Goal: Task Accomplishment & Management: Manage account settings

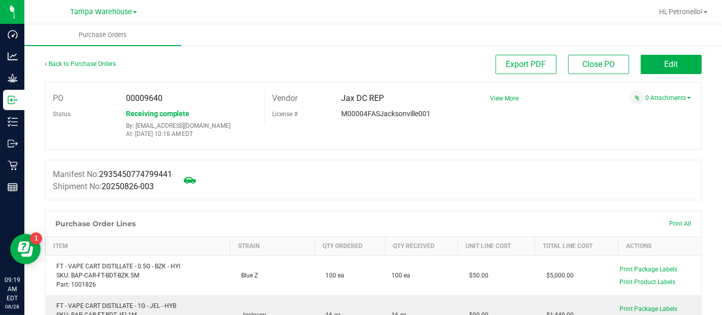
scroll to position [197, 0]
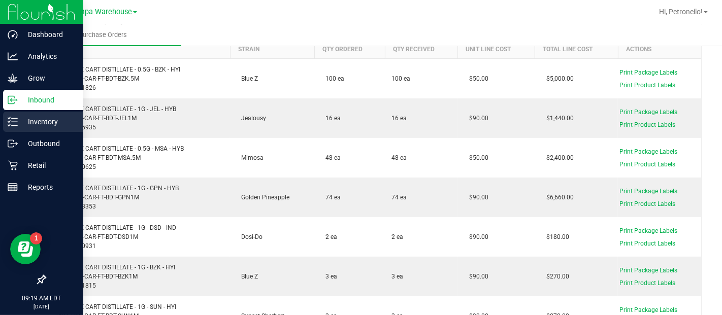
click at [17, 118] on line at bounding box center [15, 118] width 6 height 0
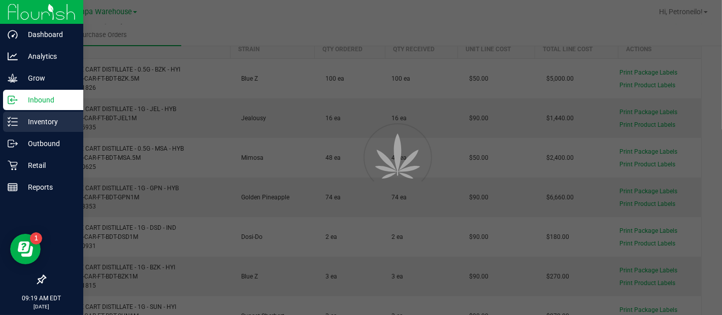
click at [17, 118] on line at bounding box center [15, 118] width 6 height 0
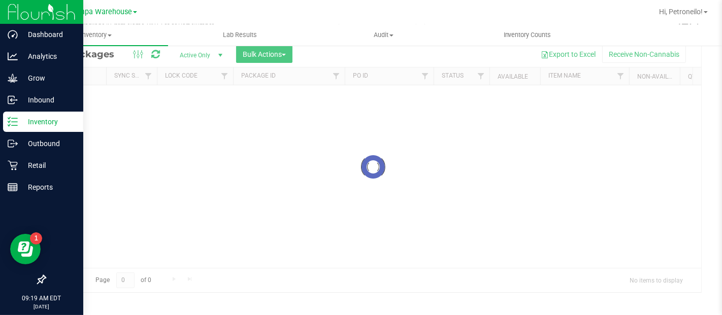
scroll to position [39, 0]
click at [275, 54] on div at bounding box center [373, 167] width 656 height 251
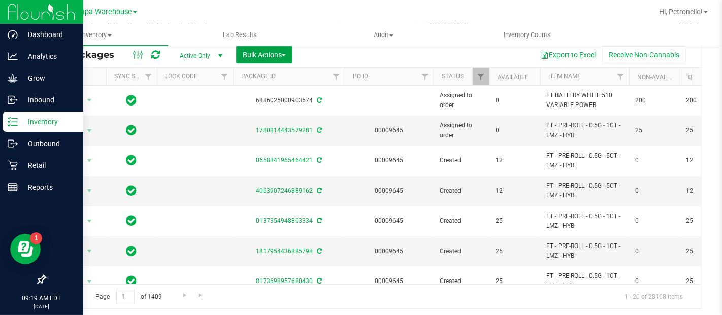
click at [284, 54] on span "button" at bounding box center [284, 55] width 4 height 2
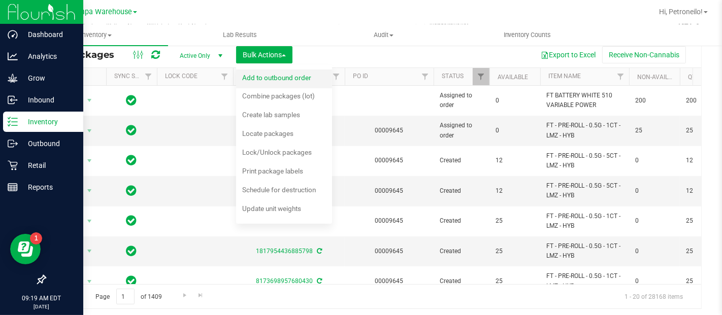
click at [292, 78] on span "Add to outbound order" at bounding box center [276, 78] width 69 height 8
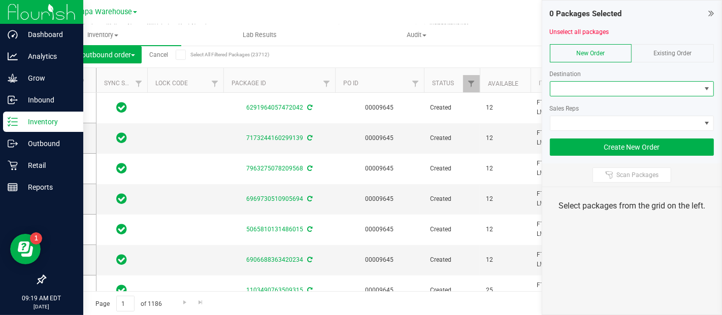
click at [709, 89] on span at bounding box center [706, 89] width 8 height 8
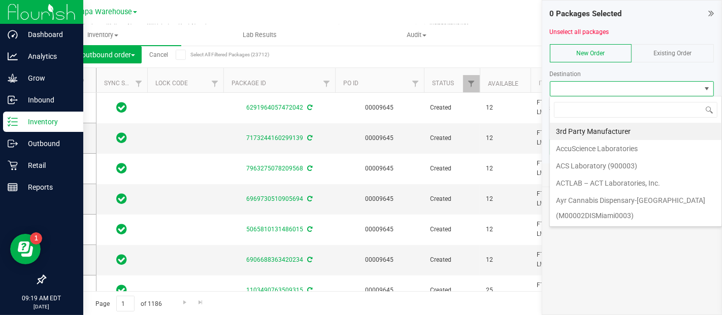
scroll to position [15, 164]
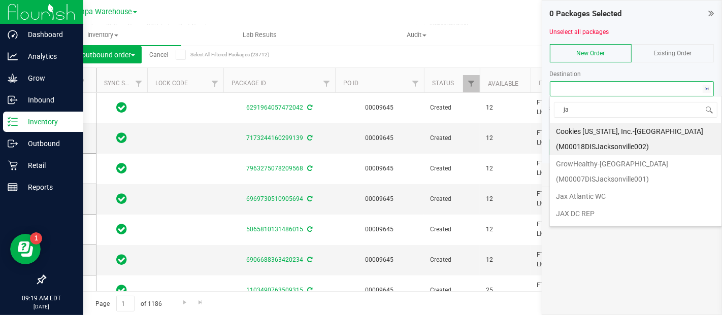
type input "jax"
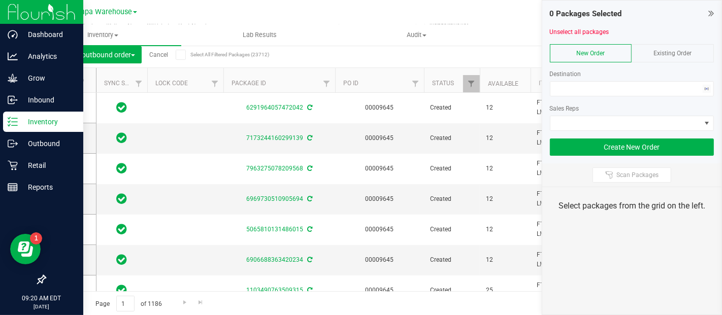
click at [579, 212] on div "Select packages from the grid on the left." at bounding box center [632, 206] width 180 height 38
click at [700, 94] on span at bounding box center [706, 89] width 13 height 14
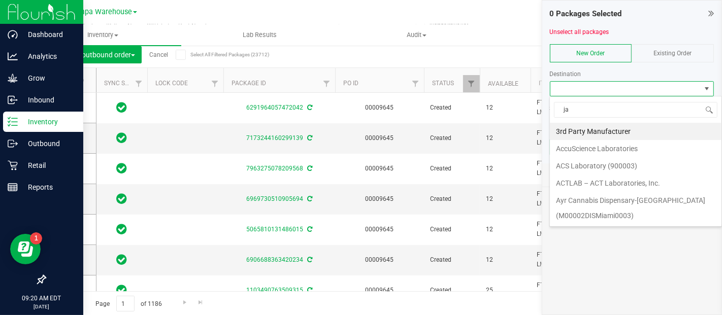
type input "jax"
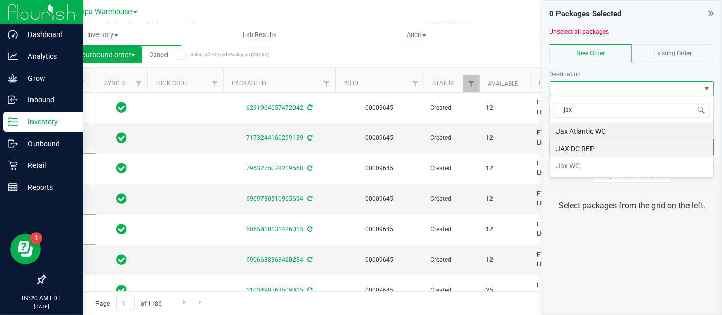
click at [632, 154] on li "JAX DC REP" at bounding box center [631, 148] width 163 height 17
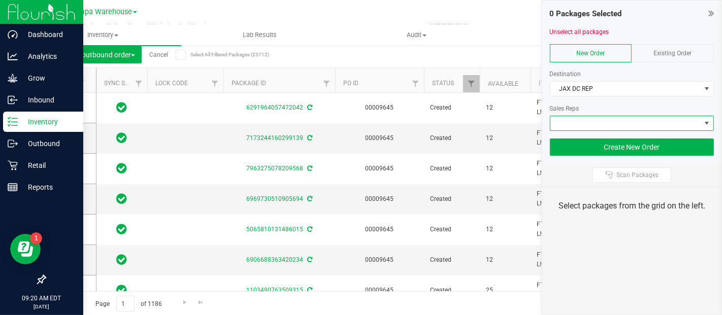
click at [668, 125] on span at bounding box center [625, 123] width 151 height 14
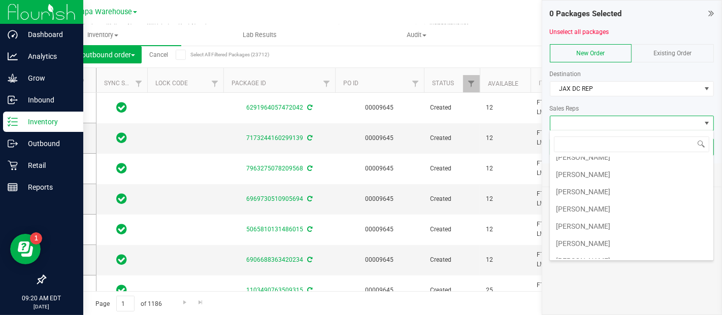
scroll to position [255, 0]
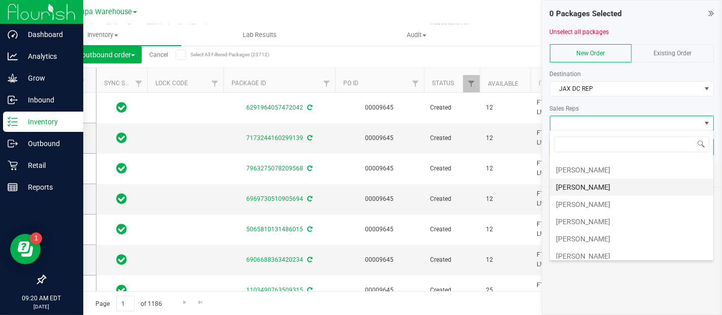
click at [623, 183] on li "[PERSON_NAME]" at bounding box center [631, 187] width 163 height 17
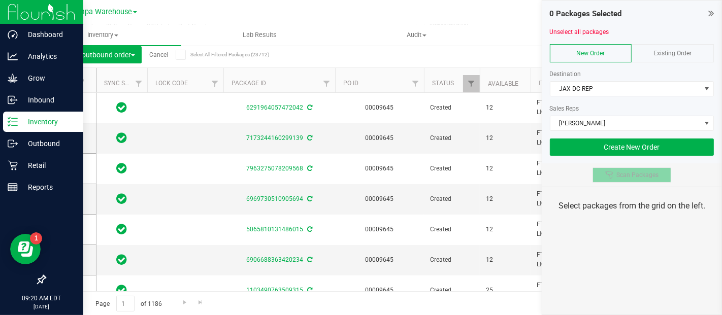
click at [624, 172] on span "Scan Packages" at bounding box center [637, 175] width 42 height 8
drag, startPoint x: 516, startPoint y: 29, endPoint x: 499, endPoint y: 19, distance: 19.6
click at [499, 19] on div at bounding box center [417, 12] width 470 height 20
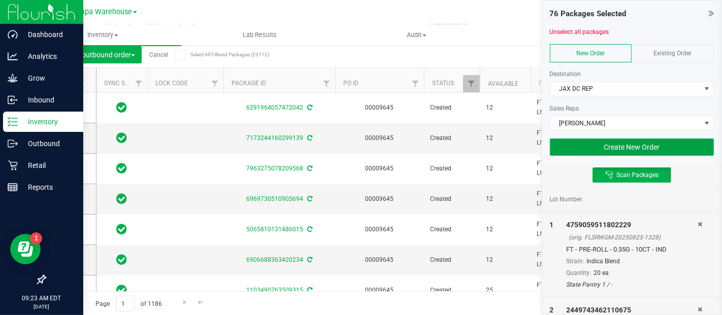
click at [637, 141] on button "Create New Order" at bounding box center [632, 147] width 164 height 17
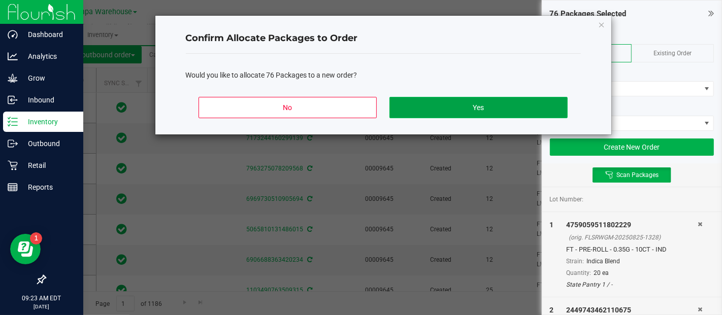
click at [525, 106] on button "Yes" at bounding box center [478, 107] width 178 height 21
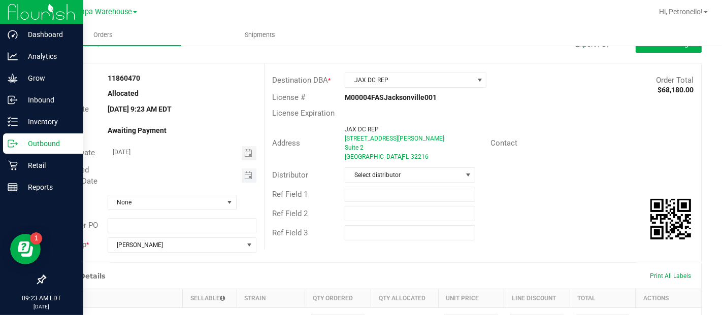
click at [244, 180] on span "Toggle calendar" at bounding box center [249, 175] width 15 height 14
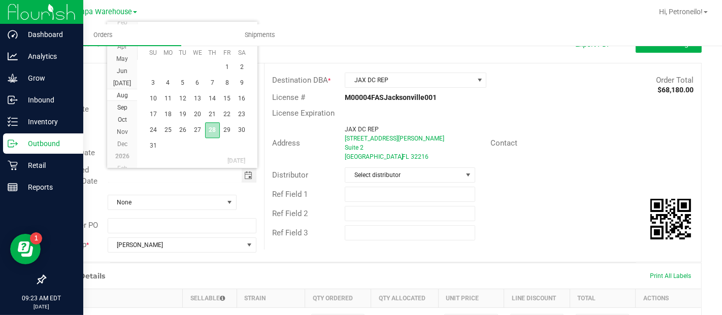
click at [209, 129] on span "28" at bounding box center [212, 130] width 15 height 16
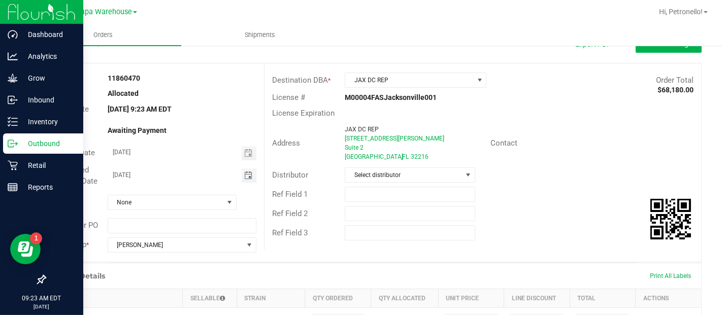
click at [249, 179] on span "Toggle calendar" at bounding box center [248, 176] width 8 height 8
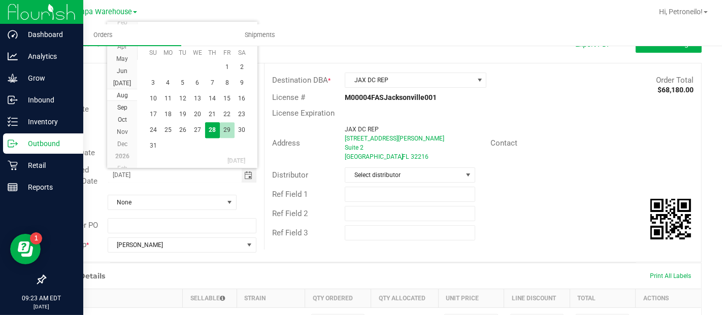
click at [224, 129] on span "29" at bounding box center [227, 130] width 15 height 16
type input "[DATE]"
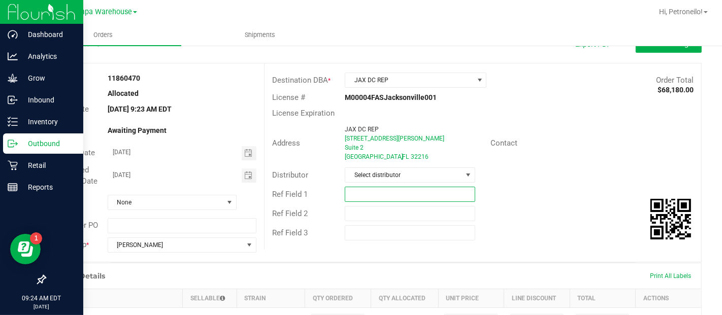
click at [349, 195] on input "text" at bounding box center [410, 194] width 130 height 15
type input "JAXDC"
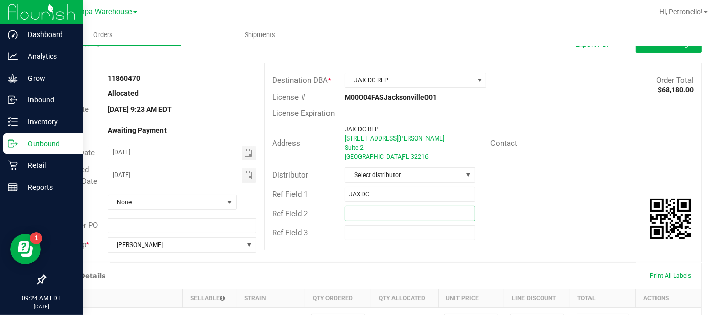
click at [381, 213] on input "text" at bounding box center [410, 213] width 130 height 15
click at [364, 211] on input "CANNIBIS" at bounding box center [410, 213] width 130 height 15
type input "CANNABIS"
click at [368, 230] on input "text" at bounding box center [410, 232] width 130 height 15
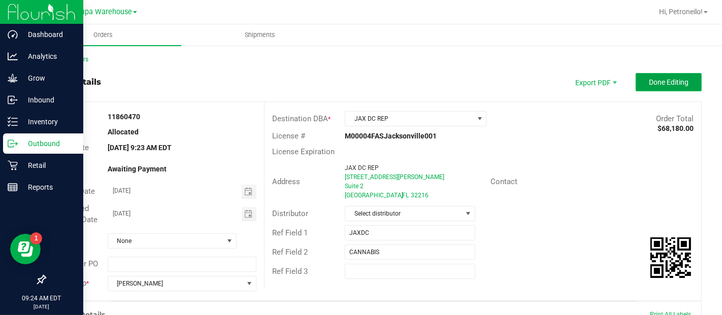
click at [666, 80] on span "Done Editing" at bounding box center [668, 82] width 40 height 8
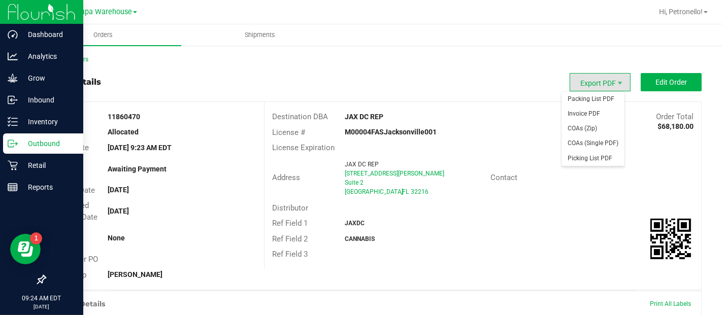
click at [603, 85] on span "Export PDF" at bounding box center [599, 82] width 61 height 18
click at [594, 99] on span "Packing List PDF" at bounding box center [592, 99] width 63 height 15
